Goal: Transaction & Acquisition: Download file/media

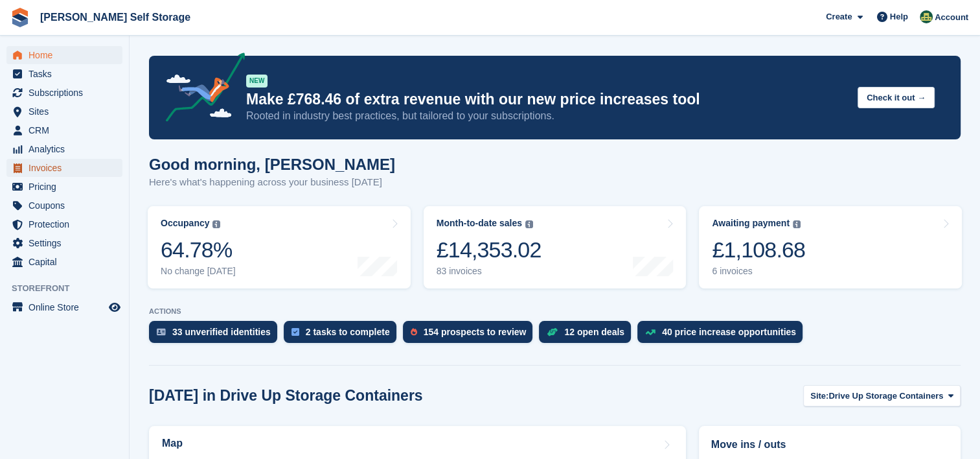
click at [65, 168] on span "Invoices" at bounding box center [68, 168] width 78 height 18
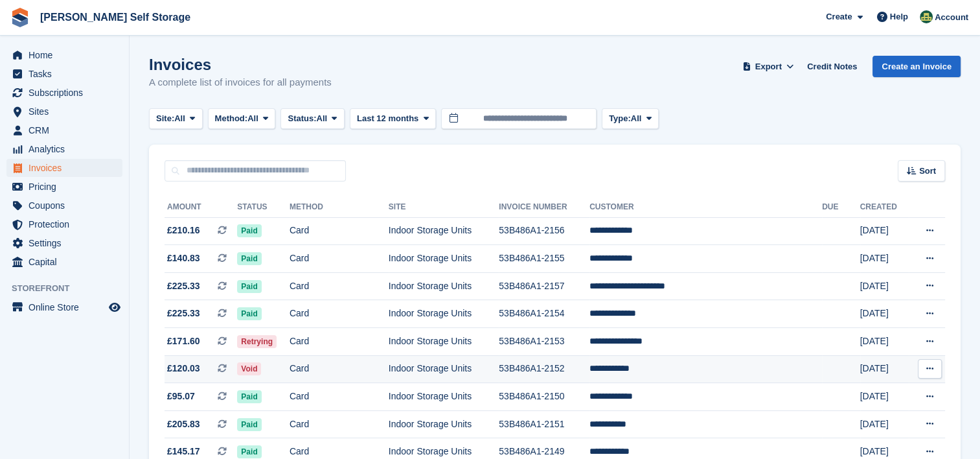
click at [932, 368] on icon at bounding box center [929, 368] width 7 height 8
click at [858, 395] on p "Download PDF" at bounding box center [879, 393] width 113 height 17
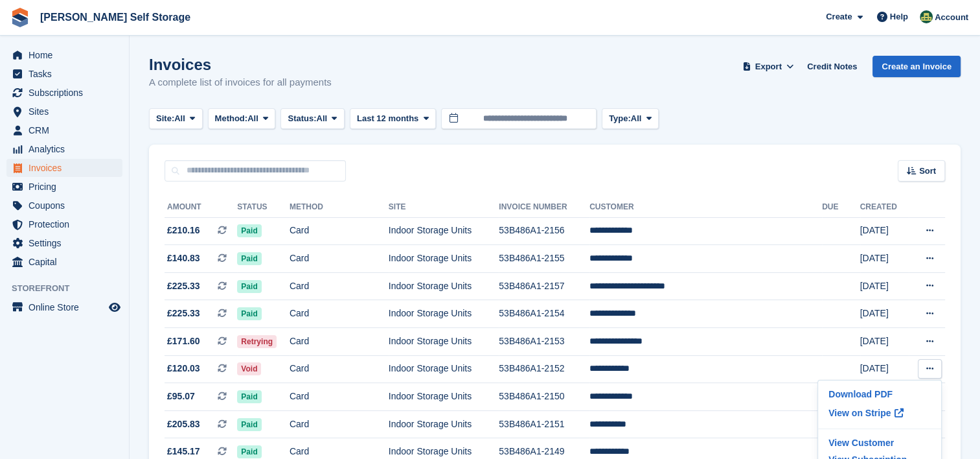
click at [602, 70] on div "Invoices A complete list of invoices for all payments Export Export Invoices Ex…" at bounding box center [555, 81] width 812 height 50
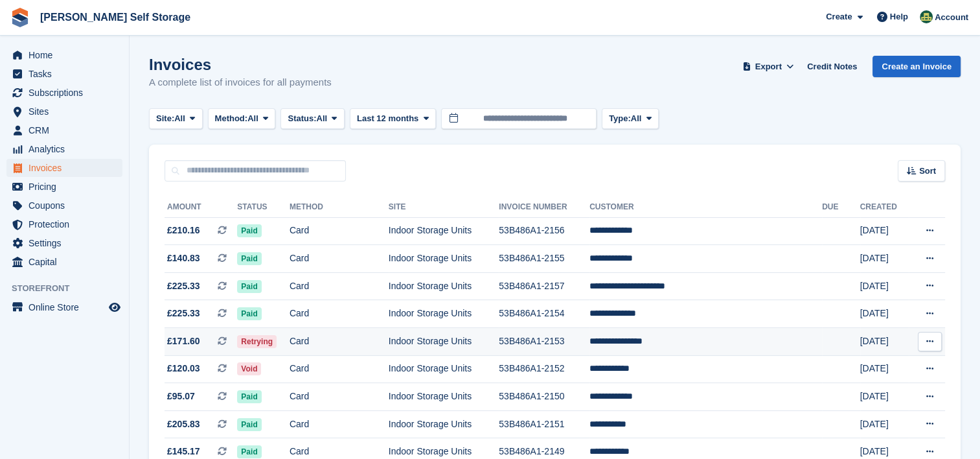
click at [928, 342] on icon at bounding box center [929, 341] width 7 height 8
click at [871, 363] on p "Download PDF" at bounding box center [879, 366] width 113 height 17
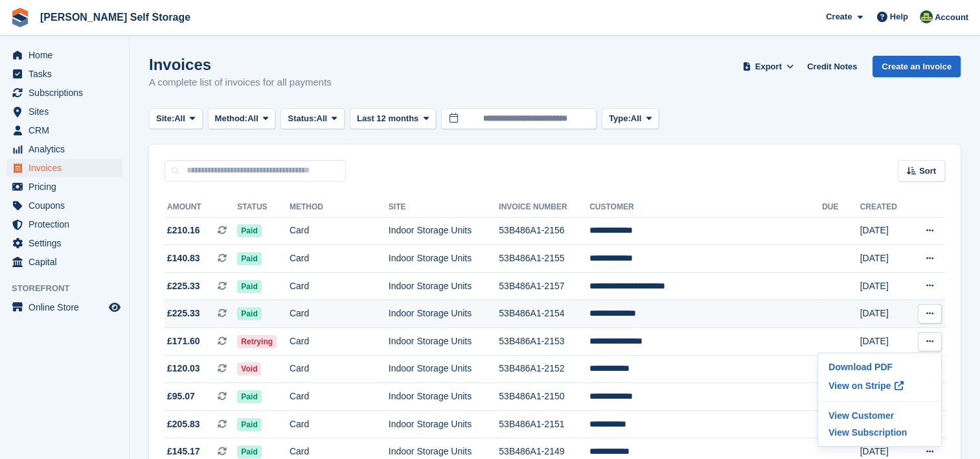
click at [928, 310] on icon at bounding box center [929, 313] width 7 height 8
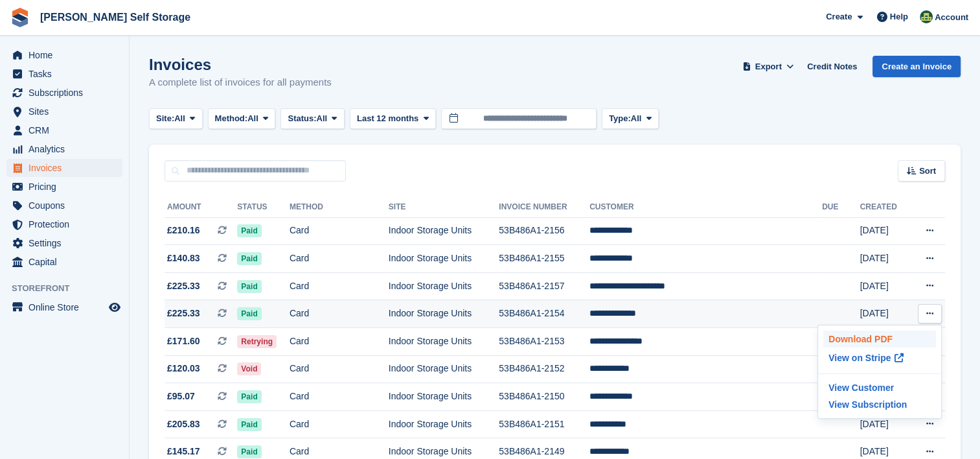
click at [882, 339] on p "Download PDF" at bounding box center [879, 338] width 113 height 17
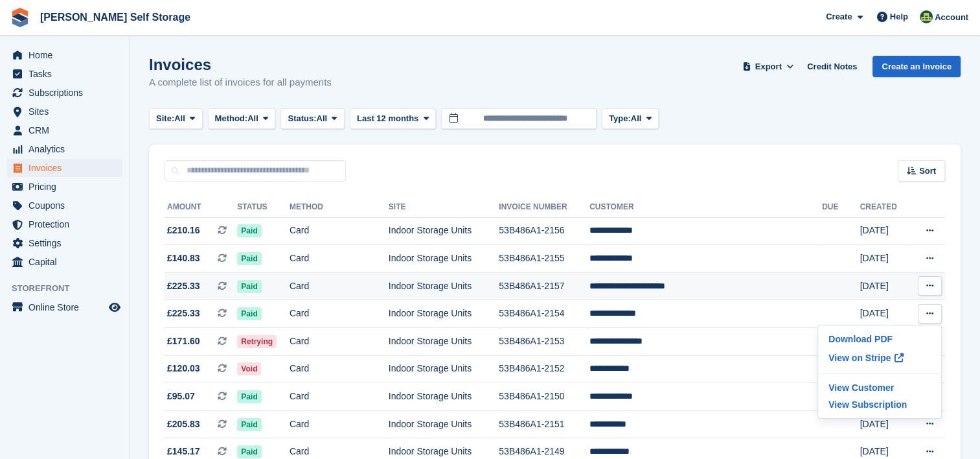
click at [933, 286] on icon at bounding box center [929, 285] width 7 height 8
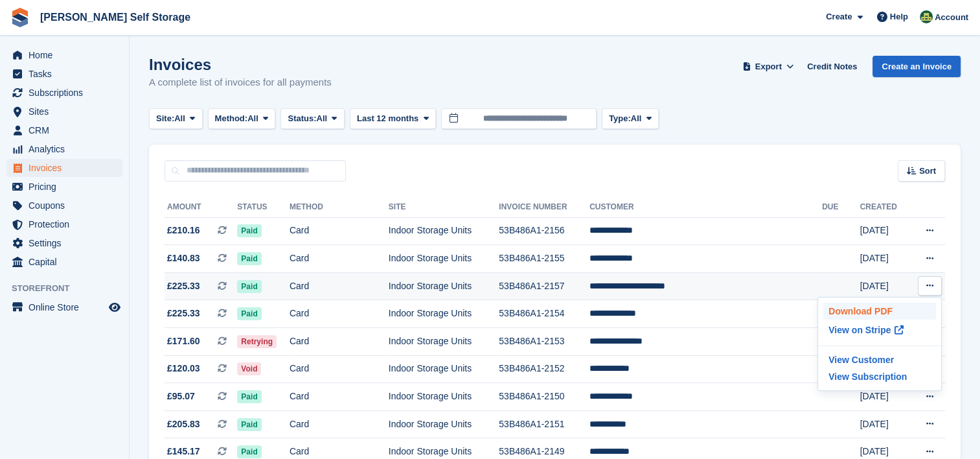
click at [865, 311] on p "Download PDF" at bounding box center [879, 311] width 113 height 17
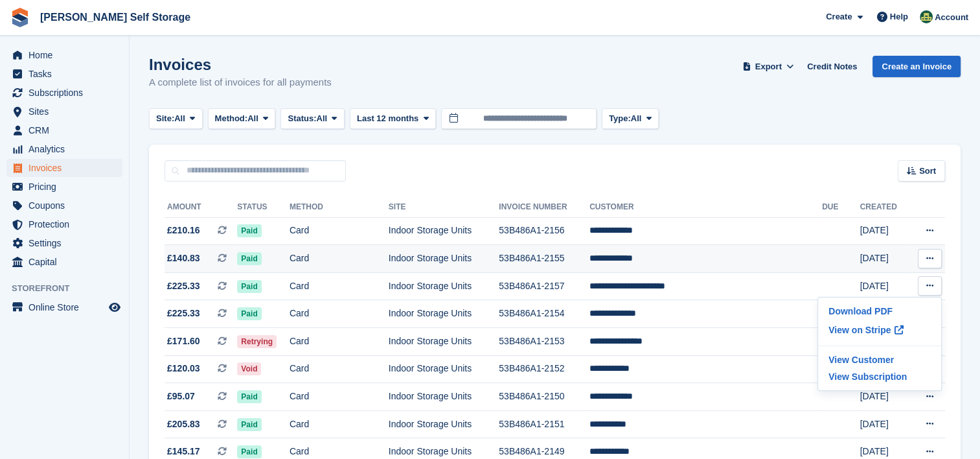
click at [928, 258] on icon at bounding box center [929, 258] width 7 height 8
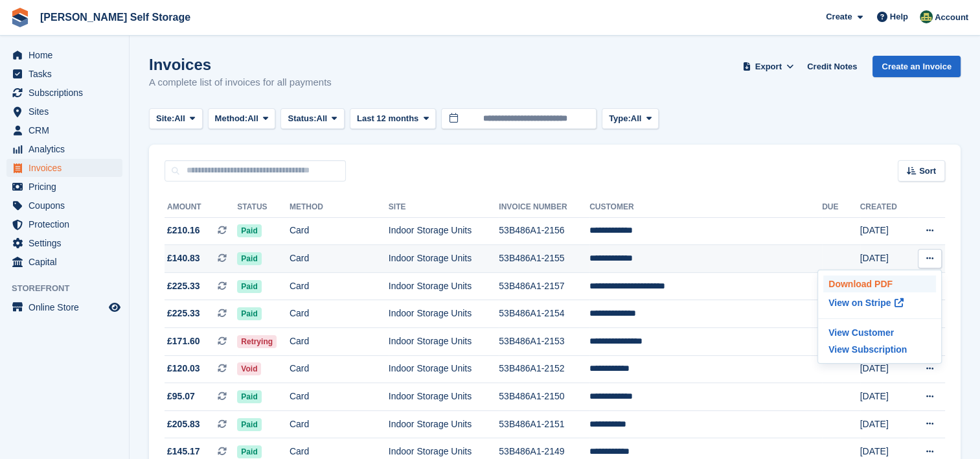
click at [860, 284] on p "Download PDF" at bounding box center [879, 283] width 113 height 17
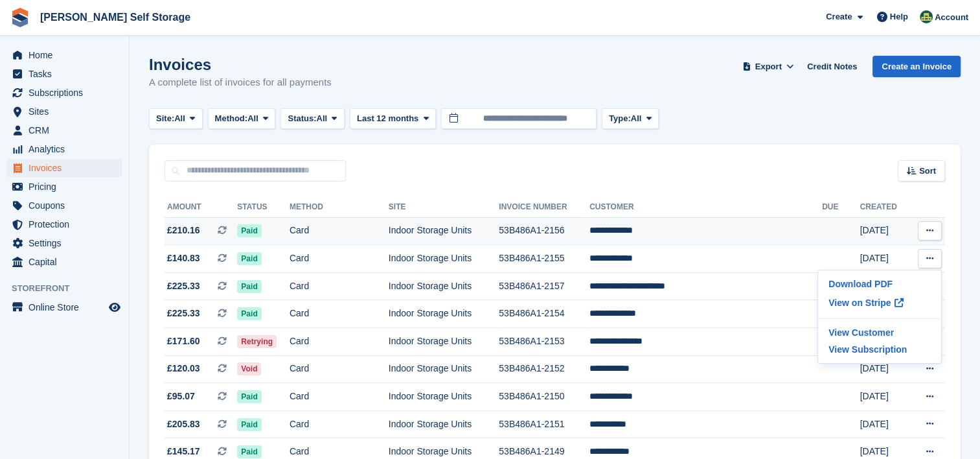
click at [928, 232] on icon at bounding box center [929, 230] width 7 height 8
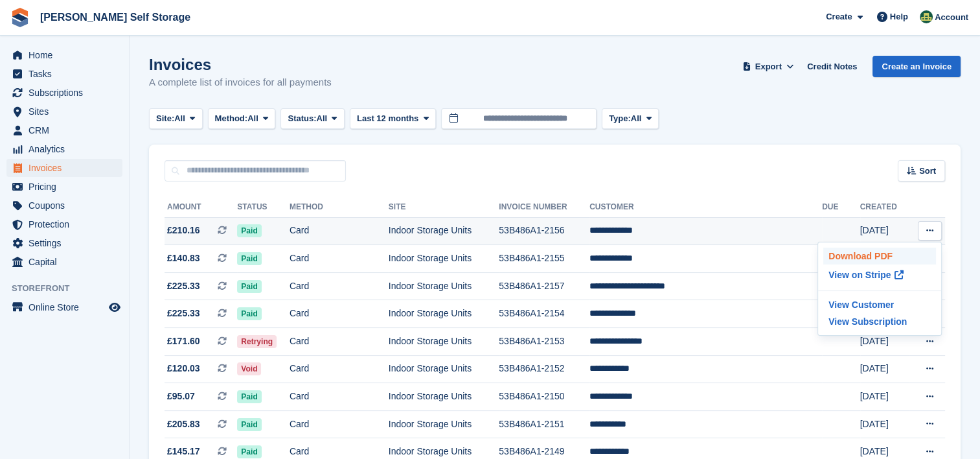
click at [853, 257] on p "Download PDF" at bounding box center [879, 255] width 113 height 17
click at [761, 99] on div "Invoices A complete list of invoices for all payments Export Export Invoices Ex…" at bounding box center [555, 81] width 812 height 50
